Goal: Transaction & Acquisition: Purchase product/service

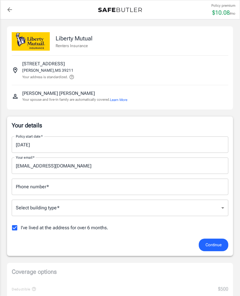
click at [30, 145] on input "[DATE]" at bounding box center [118, 144] width 213 height 16
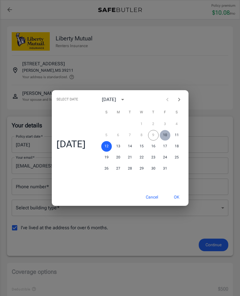
click at [167, 135] on button "10" at bounding box center [165, 135] width 11 height 11
type input "[DATE]"
click at [180, 194] on button "OK" at bounding box center [176, 197] width 19 height 13
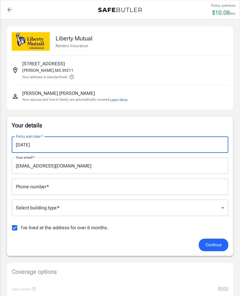
click at [73, 187] on input "Phone number   *" at bounding box center [120, 187] width 217 height 16
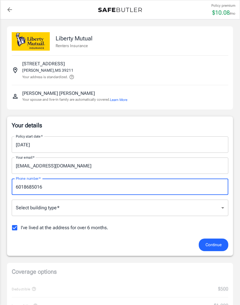
type input "6018685016"
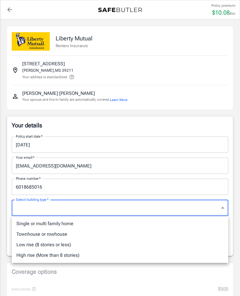
click at [70, 244] on li "Low rise (8 stories or less)" at bounding box center [120, 244] width 217 height 11
type input "lowrise"
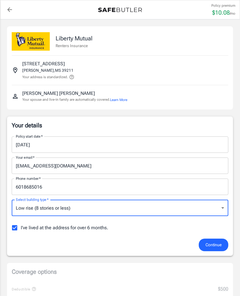
click at [12, 227] on input "I've lived at the address for over 6 months." at bounding box center [14, 228] width 12 height 12
checkbox input "false"
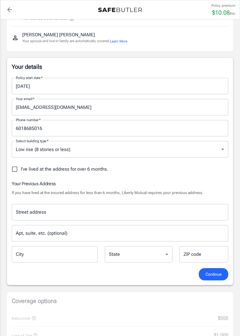
scroll to position [59, 0]
click at [113, 206] on input "Street address" at bounding box center [119, 211] width 211 height 11
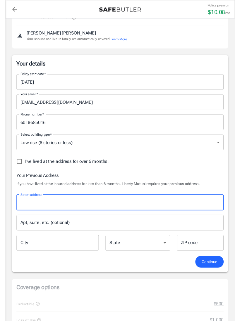
scroll to position [59, 0]
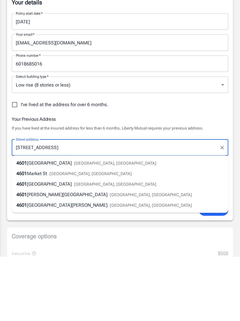
click at [40, 207] on input "[STREET_ADDRESS]" at bounding box center [115, 212] width 203 height 11
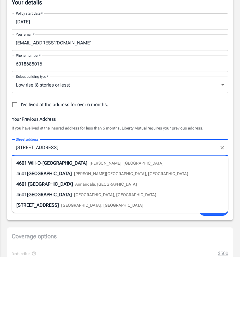
click at [70, 225] on span "Will-O-[GEOGRAPHIC_DATA]" at bounding box center [57, 228] width 59 height 6
type input "[STREET_ADDRESS][PERSON_NAME]"
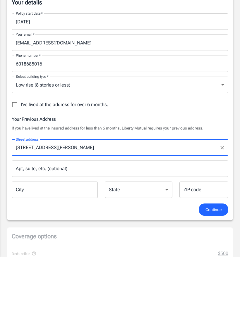
click at [74, 246] on input "City" at bounding box center [55, 254] width 86 height 16
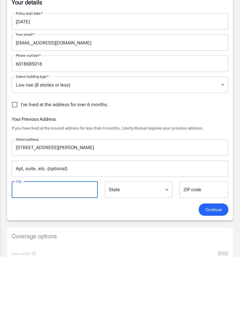
type input "[PERSON_NAME]"
select select "MS"
type input "39212"
click at [214, 271] on span "Continue" at bounding box center [214, 274] width 16 height 7
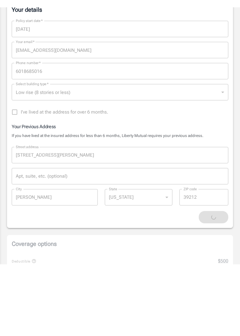
scroll to position [123, 0]
